Goal: Task Accomplishment & Management: Use online tool/utility

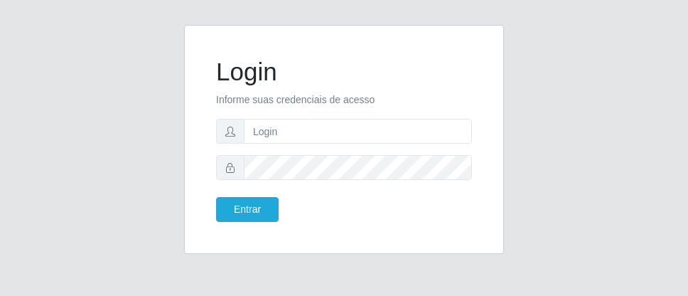
click at [351, 114] on form "Login Informe suas credenciais de acesso Entrar" at bounding box center [344, 139] width 256 height 165
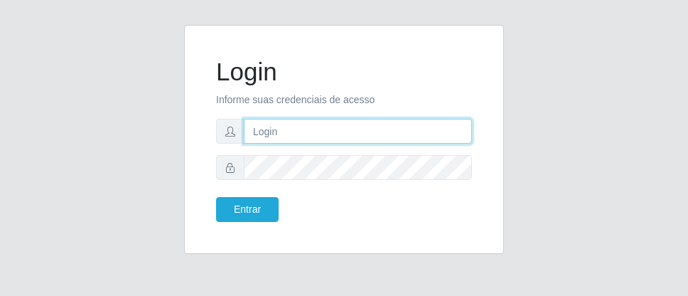
click at [375, 126] on input "text" at bounding box center [358, 131] width 228 height 25
type input "D"
click at [296, 119] on input "text" at bounding box center [358, 131] width 228 height 25
type input "[PERSON_NAME]"
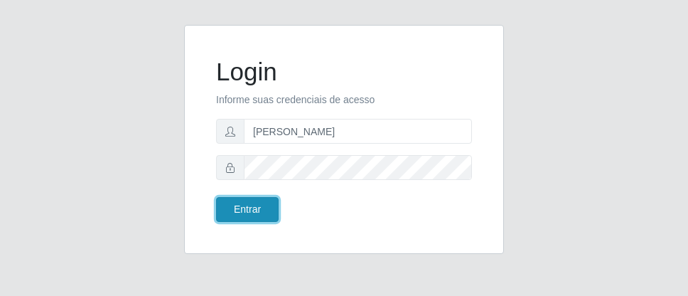
click at [248, 204] on button "Entrar" at bounding box center [247, 209] width 63 height 25
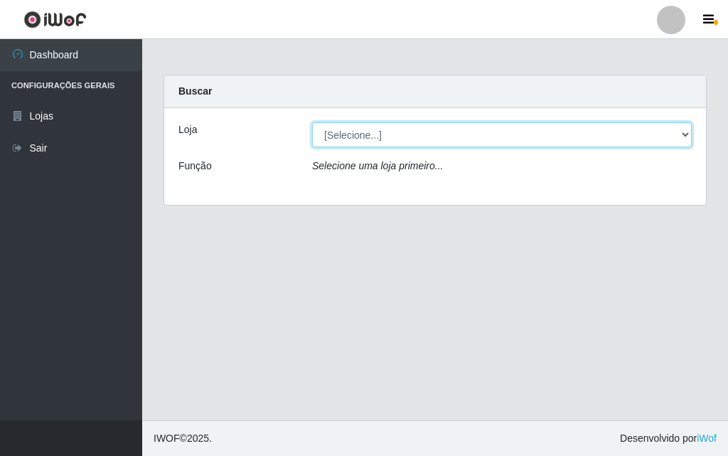
click at [683, 141] on select "[Selecione...] Divino Fogão - [GEOGRAPHIC_DATA]" at bounding box center [502, 134] width 380 height 25
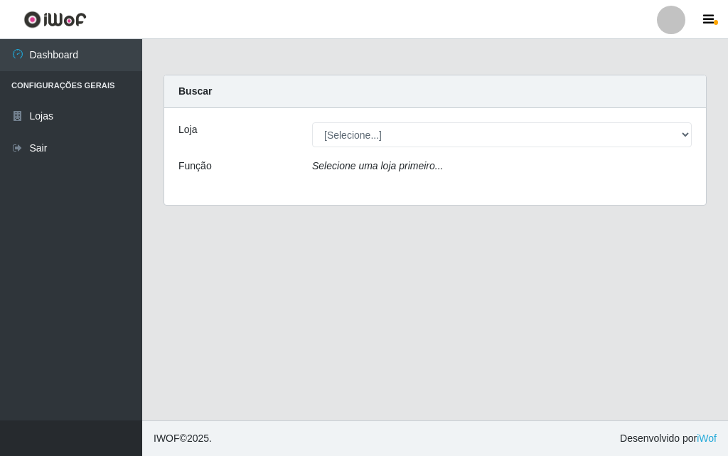
click at [688, 125] on div "[Selecione...] Divino Fogão - [GEOGRAPHIC_DATA]" at bounding box center [501, 134] width 401 height 25
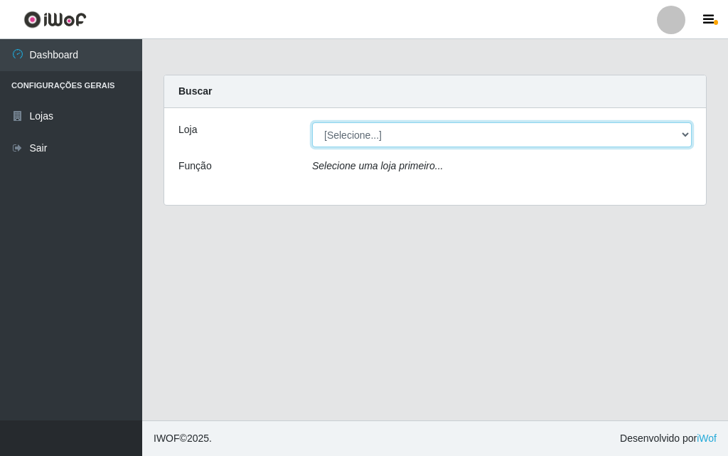
click at [686, 127] on select "[Selecione...] Divino Fogão - [GEOGRAPHIC_DATA]" at bounding box center [502, 134] width 380 height 25
select select "499"
click at [312, 122] on select "[Selecione...] Divino Fogão - [GEOGRAPHIC_DATA]" at bounding box center [502, 134] width 380 height 25
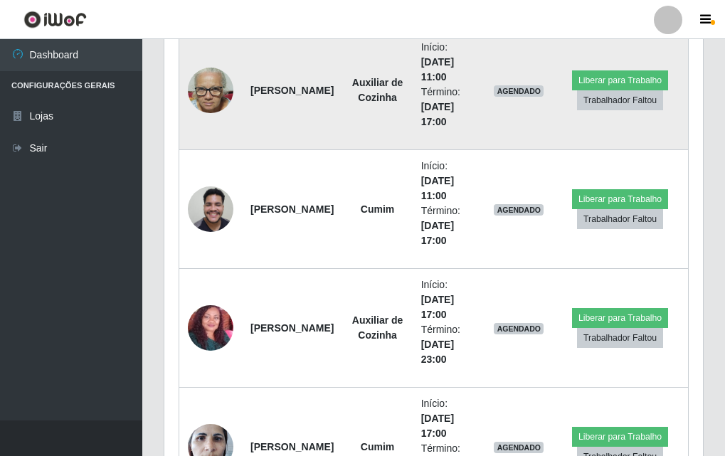
scroll to position [782, 0]
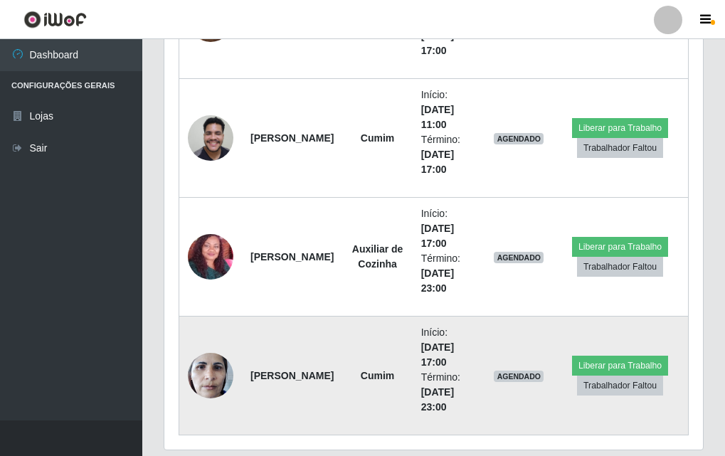
click at [225, 295] on img at bounding box center [211, 375] width 46 height 60
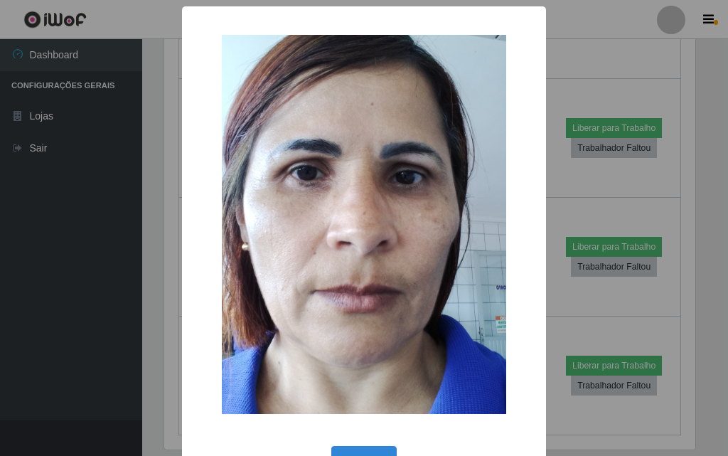
click at [102, 247] on div "× OK Cancel" at bounding box center [364, 228] width 728 height 456
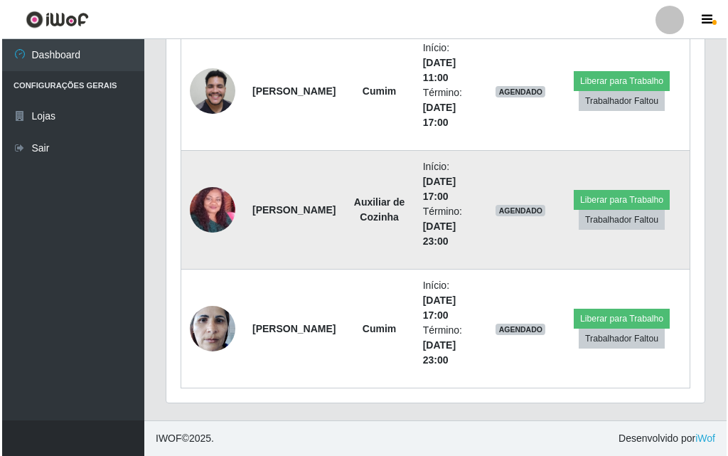
scroll to position [616, 0]
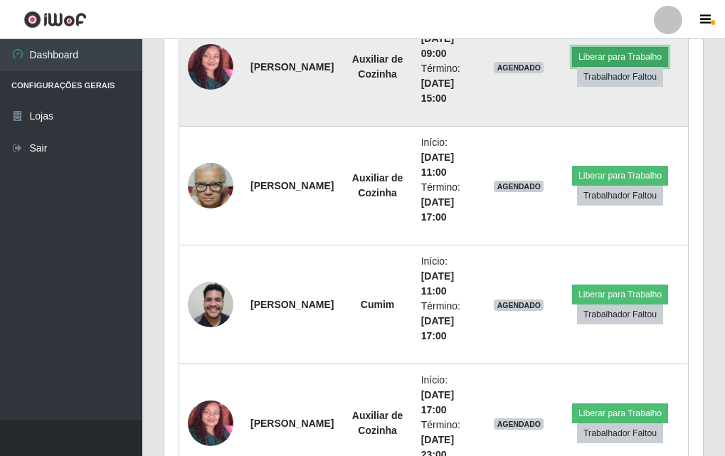
click at [597, 52] on button "Liberar para Trabalho" at bounding box center [620, 57] width 96 height 20
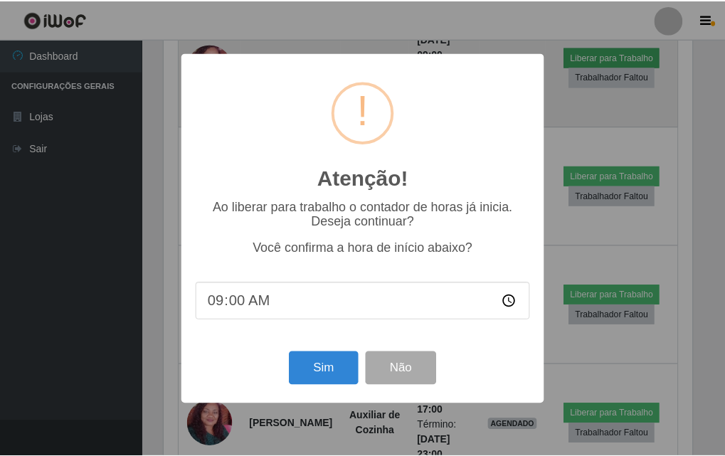
scroll to position [295, 531]
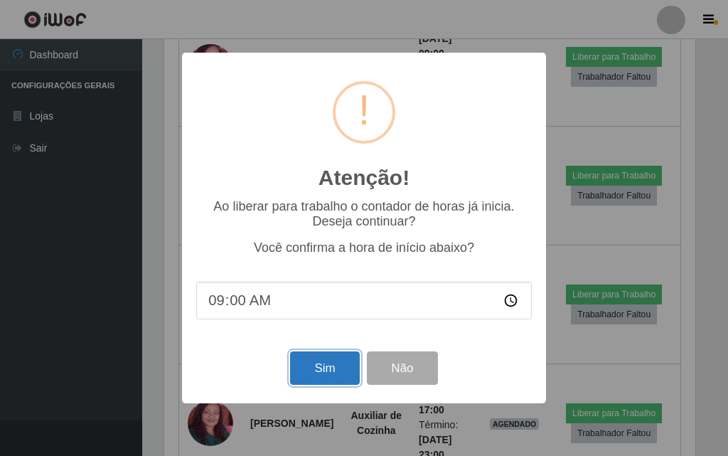
click at [329, 295] on button "Sim" at bounding box center [324, 367] width 69 height 33
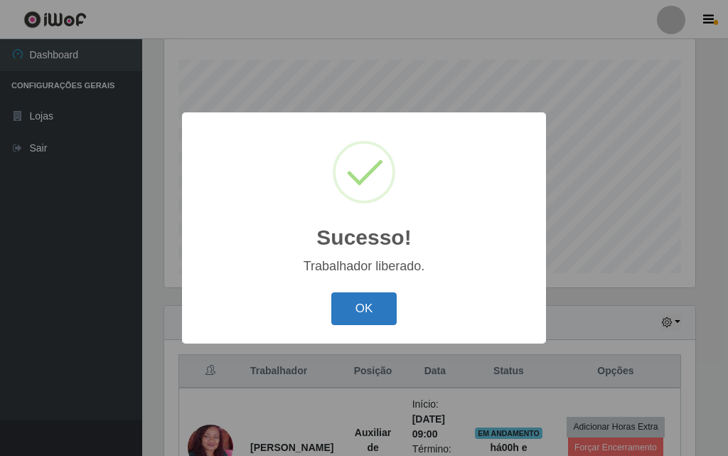
click at [371, 295] on button "OK" at bounding box center [364, 308] width 66 height 33
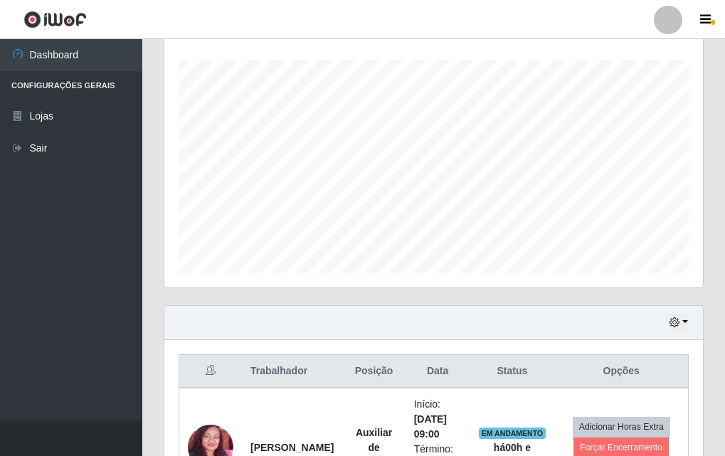
scroll to position [449, 0]
